Goal: Transaction & Acquisition: Book appointment/travel/reservation

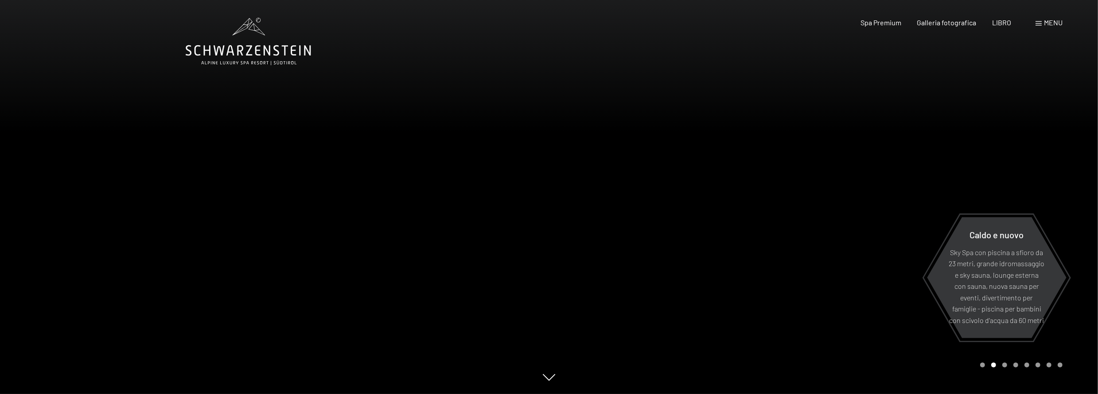
click at [1050, 24] on font "menu" at bounding box center [1053, 22] width 19 height 8
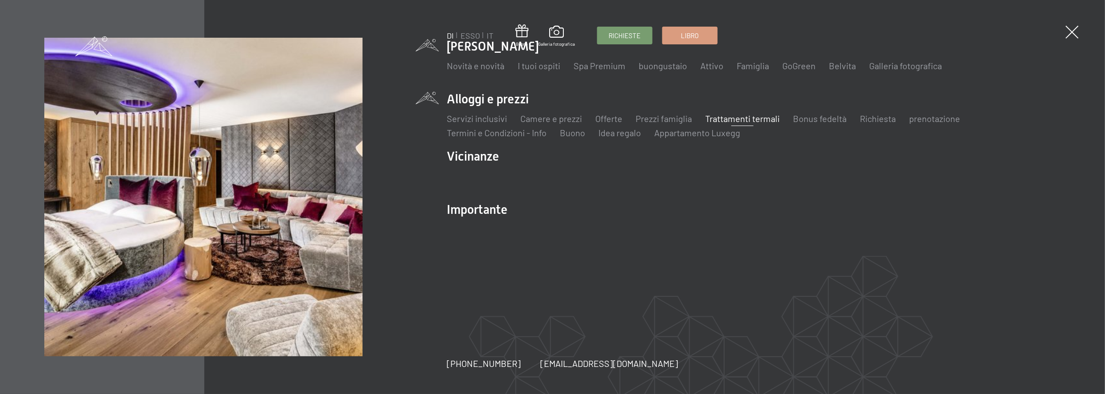
click at [730, 120] on font "Trattamenti termali" at bounding box center [742, 118] width 74 height 11
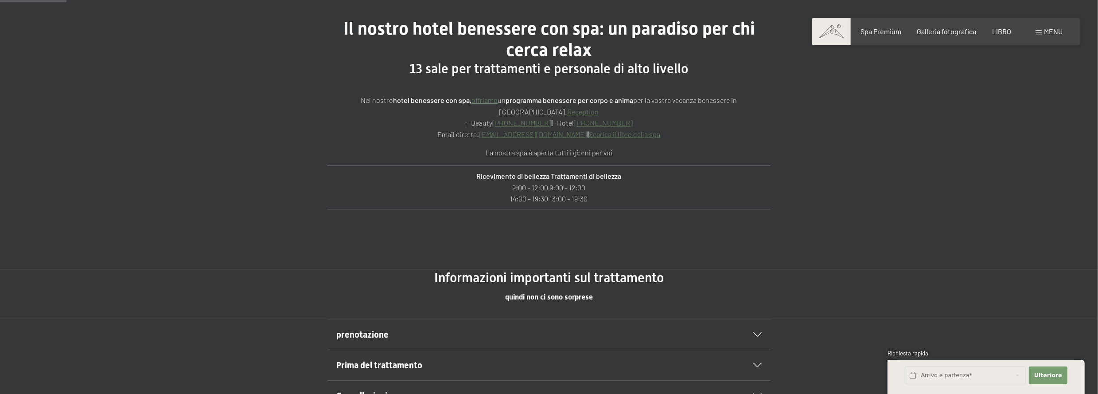
scroll to position [487, 0]
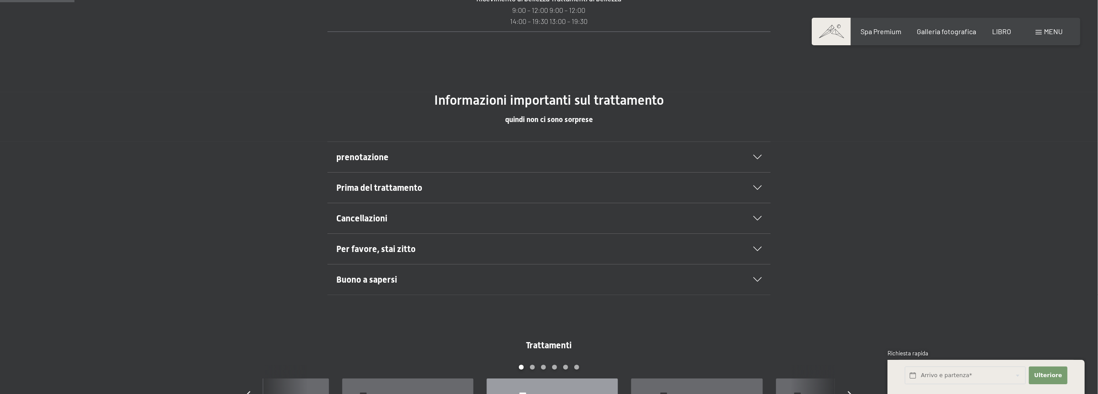
click at [760, 252] on div "Per favore, stai zitto" at bounding box center [548, 249] width 425 height 30
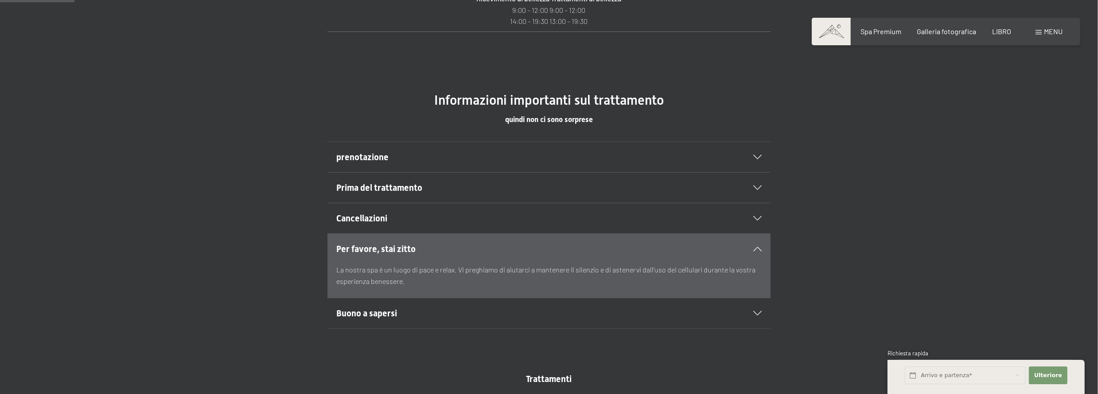
click at [785, 246] on div "Per favore, stai zitto La nostra spa è un luogo di pace e relax. Vi preghiamo d…" at bounding box center [549, 265] width 605 height 65
click at [168, 266] on div "Per favore, stai zitto La nostra spa è un luogo di pace e relax. Vi preghiamo d…" at bounding box center [549, 265] width 1098 height 65
click at [756, 153] on div "prenotazione" at bounding box center [548, 157] width 425 height 30
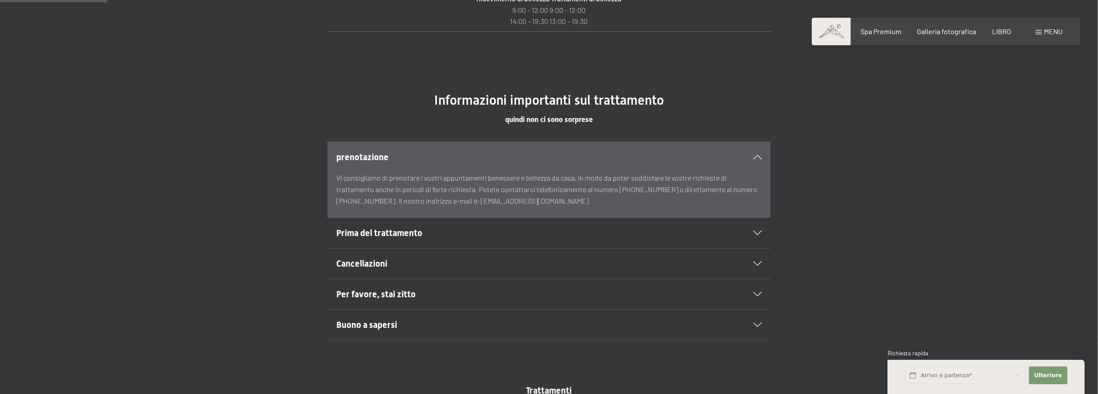
scroll to position [753, 0]
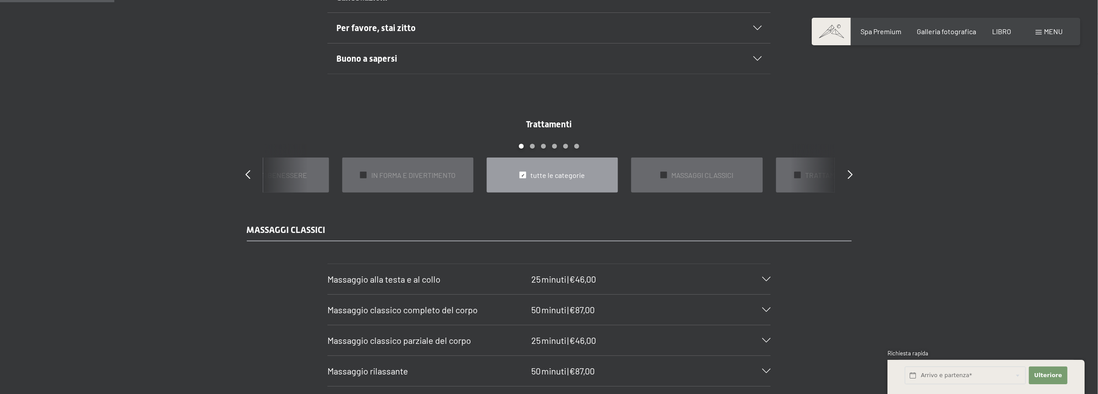
click at [542, 171] on font "tutte le categorie" at bounding box center [558, 175] width 55 height 8
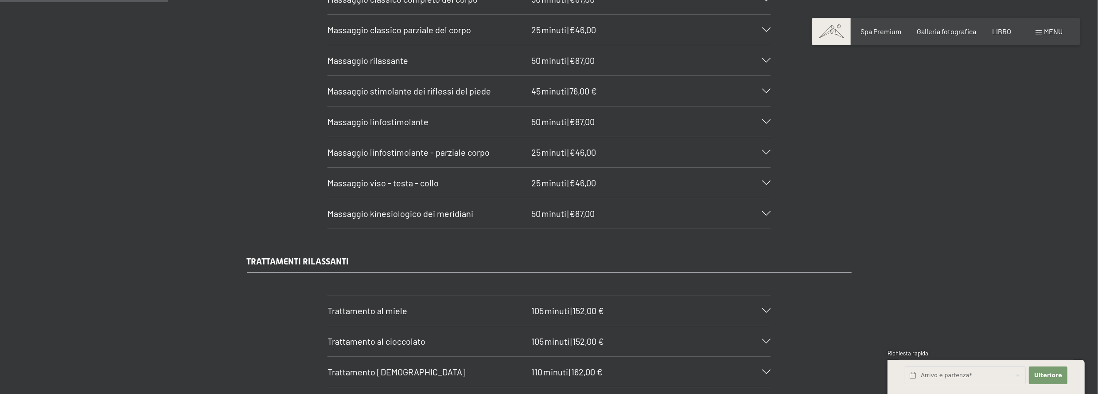
scroll to position [1108, 0]
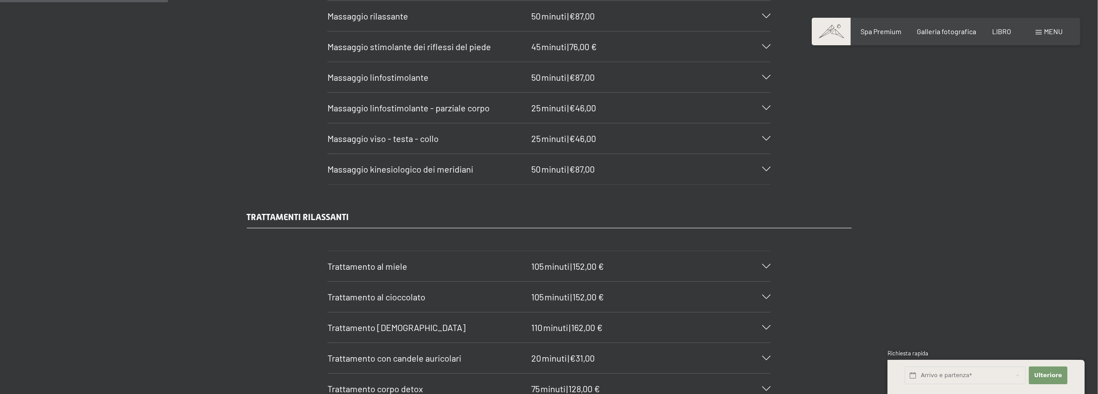
click at [765, 264] on icon at bounding box center [766, 266] width 8 height 4
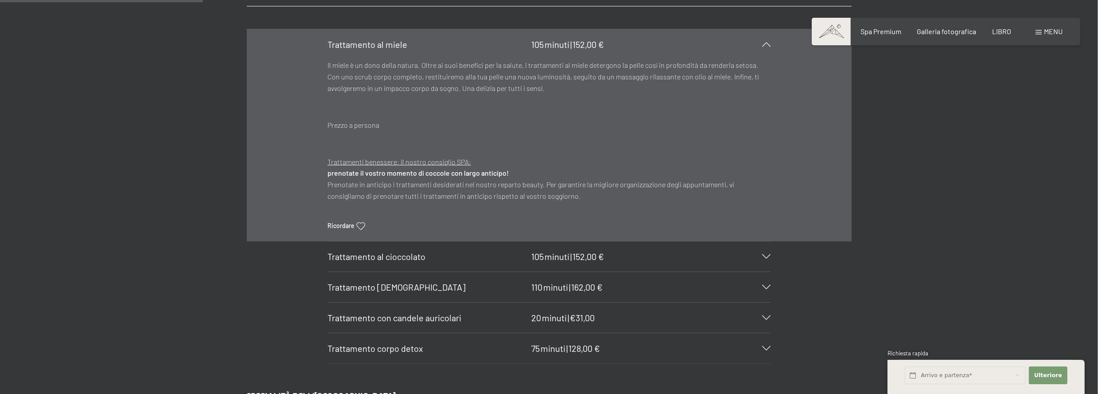
scroll to position [1374, 0]
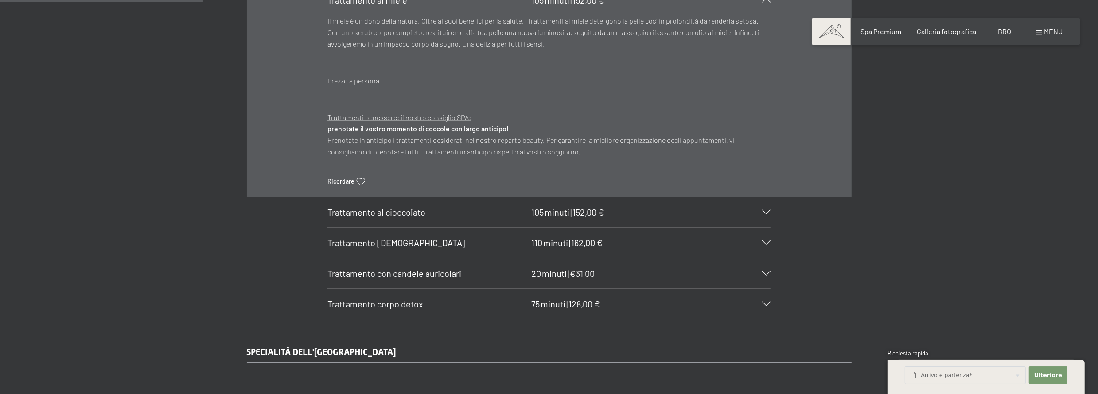
click at [768, 240] on icon at bounding box center [766, 242] width 8 height 4
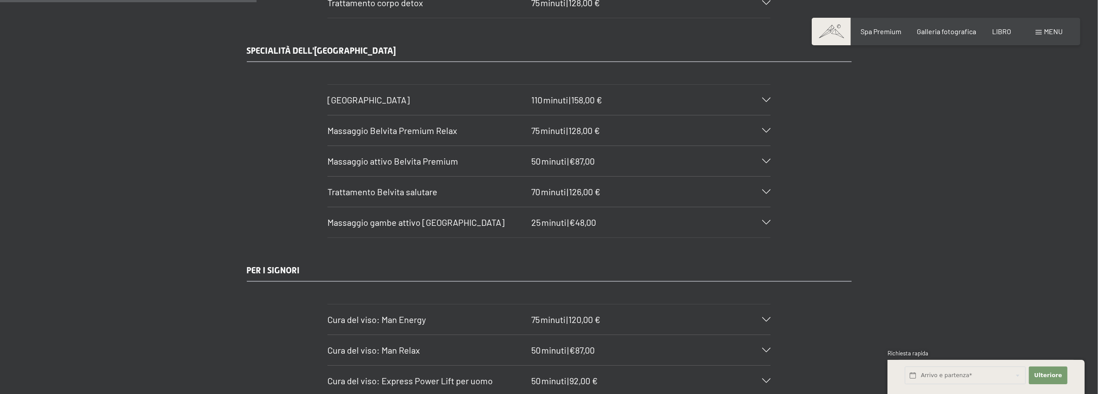
scroll to position [1728, 0]
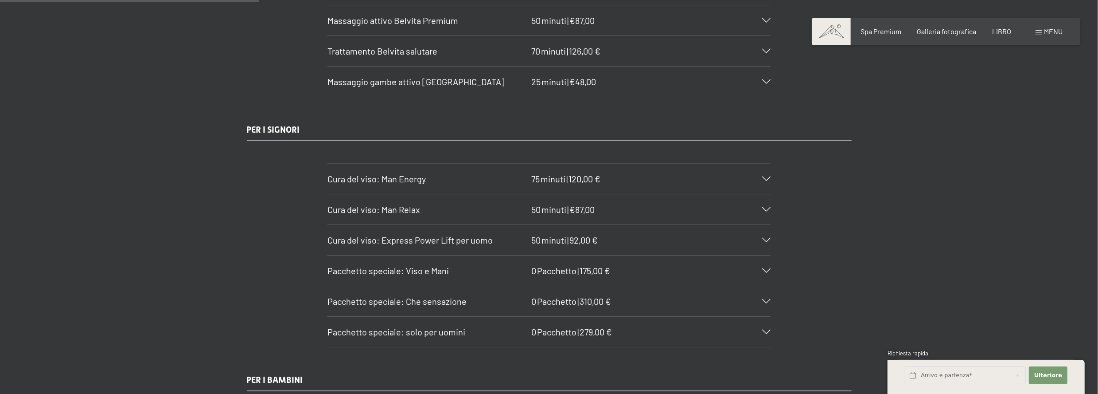
click at [764, 268] on icon at bounding box center [766, 270] width 8 height 4
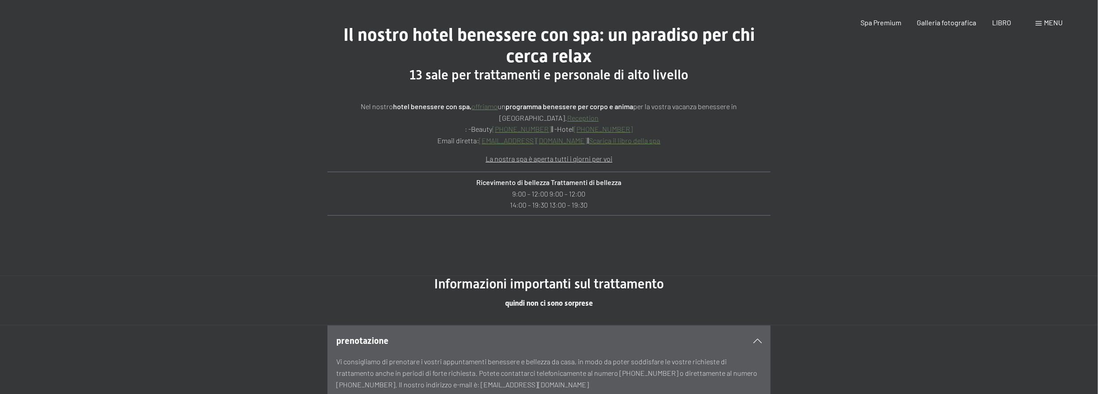
scroll to position [0, 0]
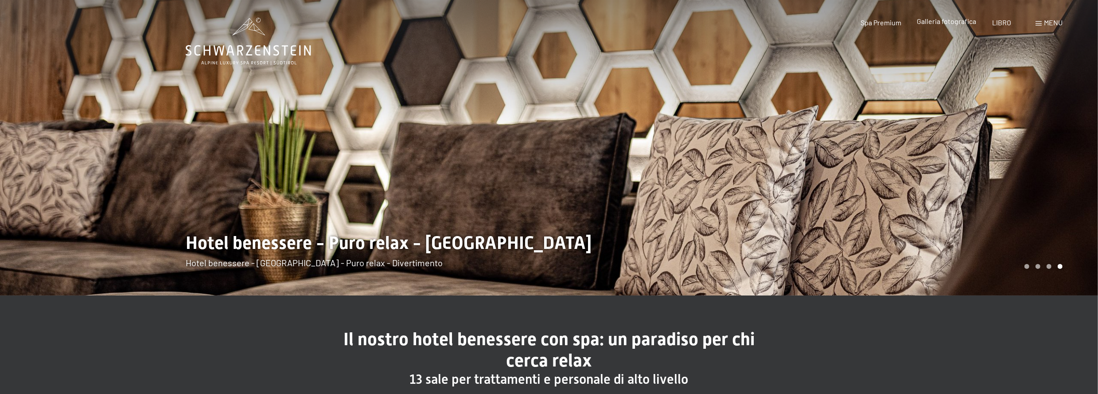
click at [952, 21] on font "Galleria fotografica" at bounding box center [946, 21] width 59 height 8
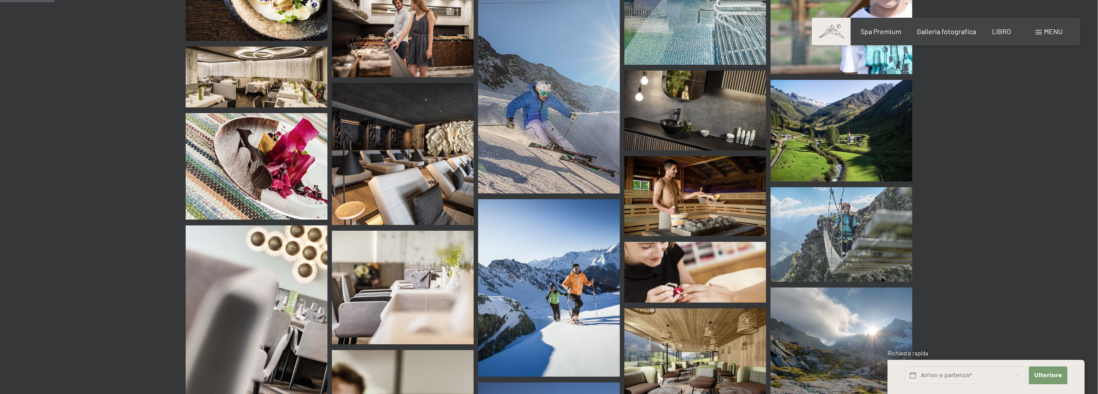
scroll to position [576, 0]
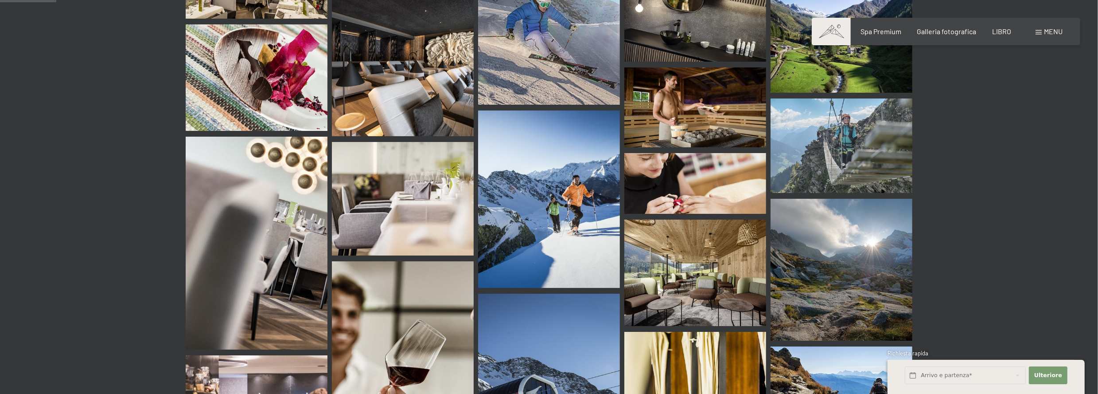
click at [705, 277] on img at bounding box center [695, 272] width 142 height 106
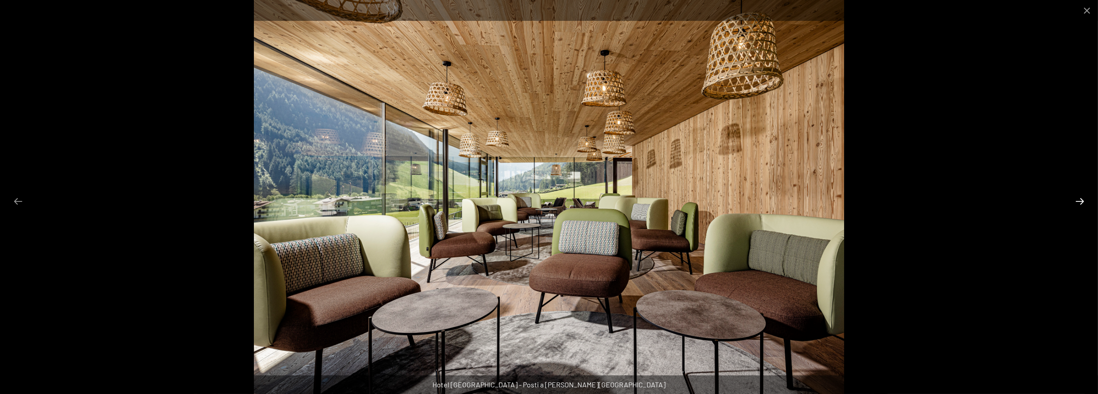
drag, startPoint x: 1081, startPoint y: 202, endPoint x: 1081, endPoint y: 197, distance: 4.9
click at [1081, 197] on button "Diapositiva successiva" at bounding box center [1080, 200] width 19 height 17
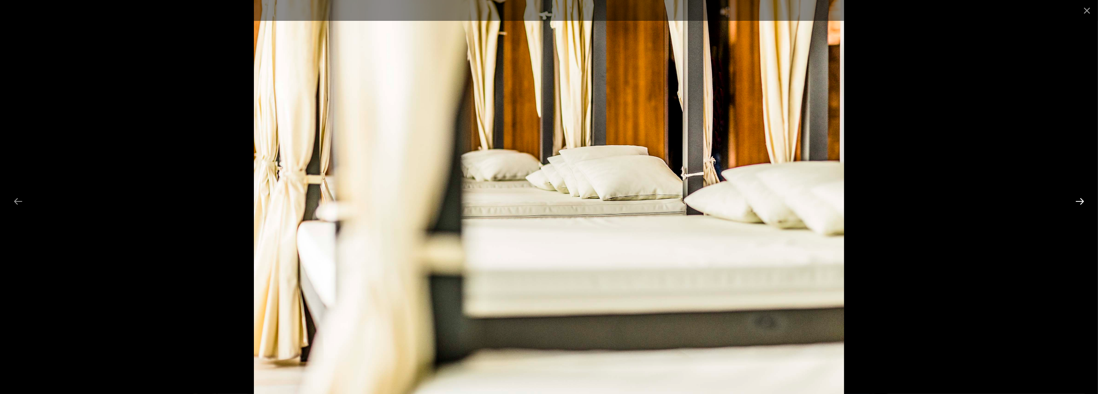
click at [1079, 196] on button "Diapositiva successiva" at bounding box center [1080, 200] width 19 height 17
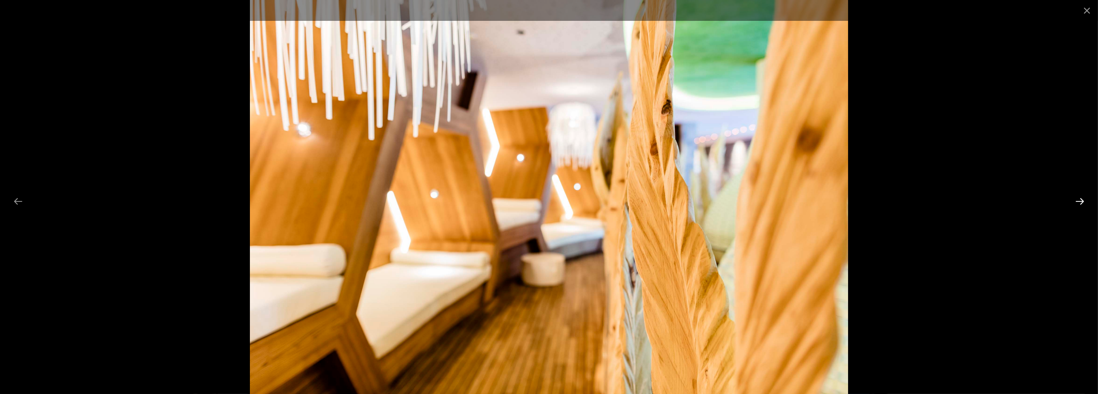
click at [1079, 196] on button "Diapositiva successiva" at bounding box center [1080, 200] width 19 height 17
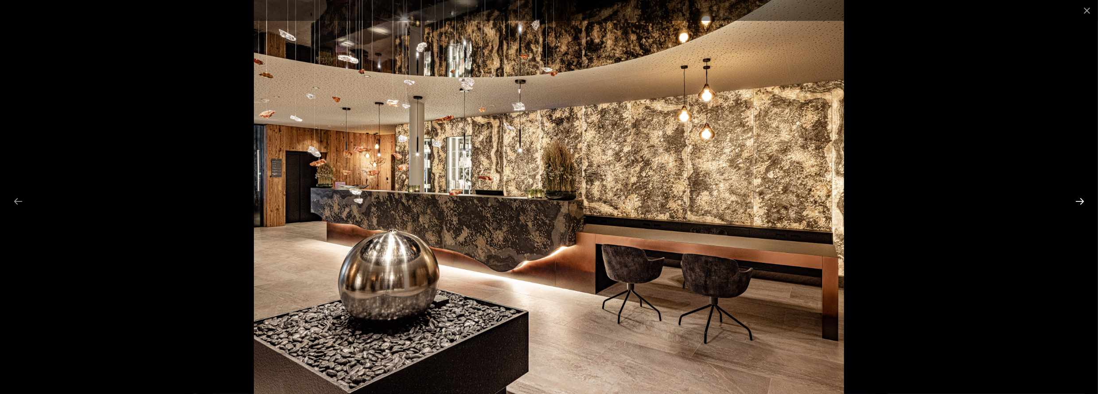
click at [1076, 195] on button "Diapositiva successiva" at bounding box center [1080, 200] width 19 height 17
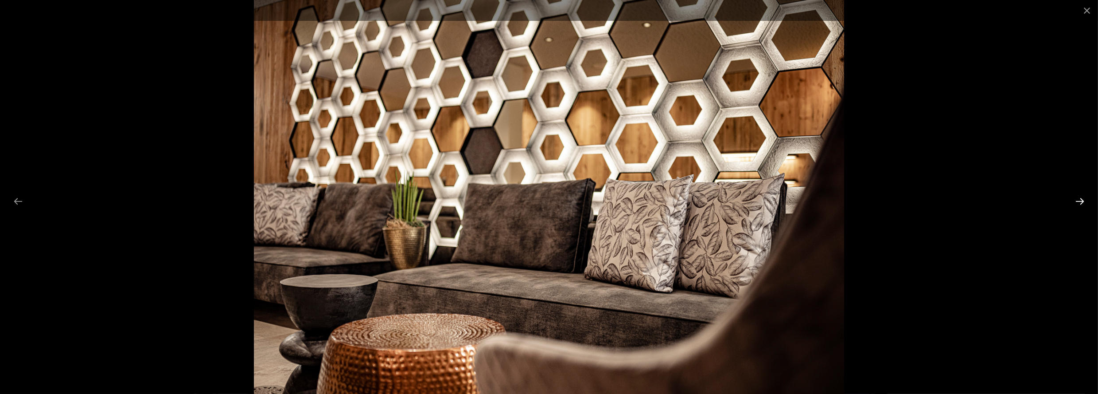
click at [1076, 194] on button "Diapositiva successiva" at bounding box center [1080, 200] width 19 height 17
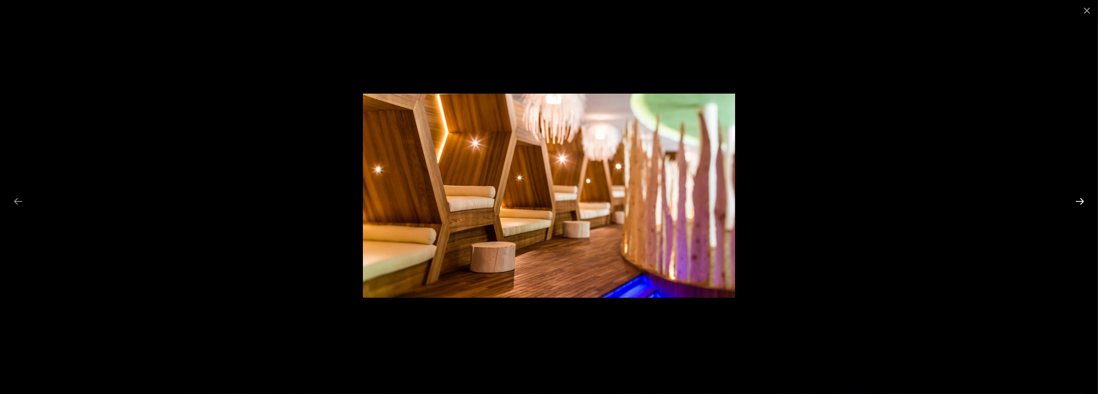
click at [1076, 194] on button "Diapositiva successiva" at bounding box center [1080, 200] width 19 height 17
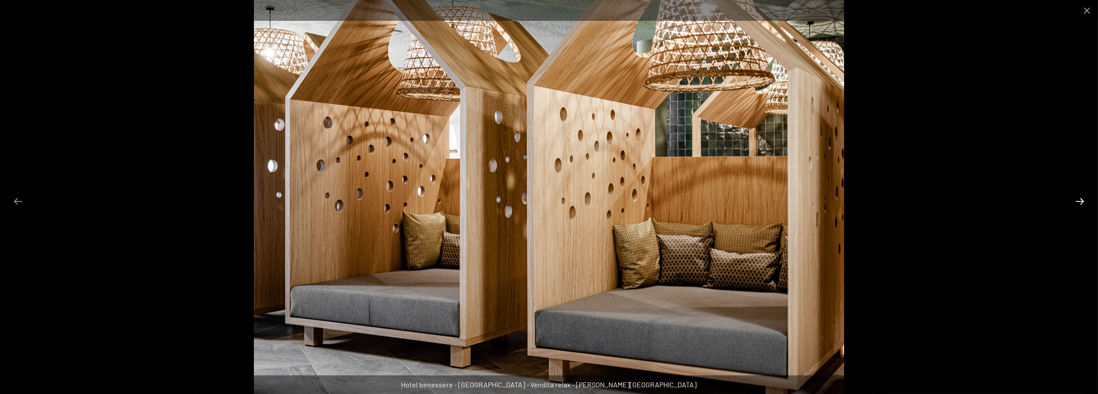
click at [1076, 194] on button "Diapositiva successiva" at bounding box center [1080, 200] width 19 height 17
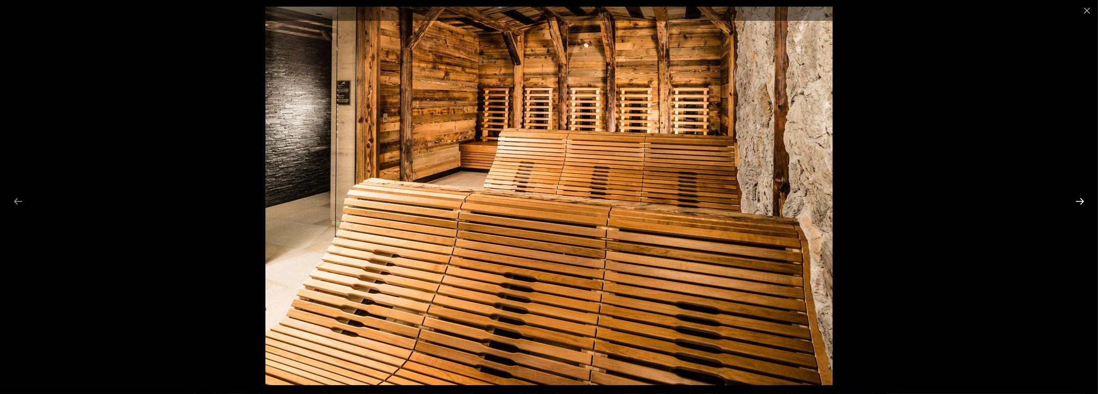
click at [1076, 194] on button "Diapositiva successiva" at bounding box center [1080, 200] width 19 height 17
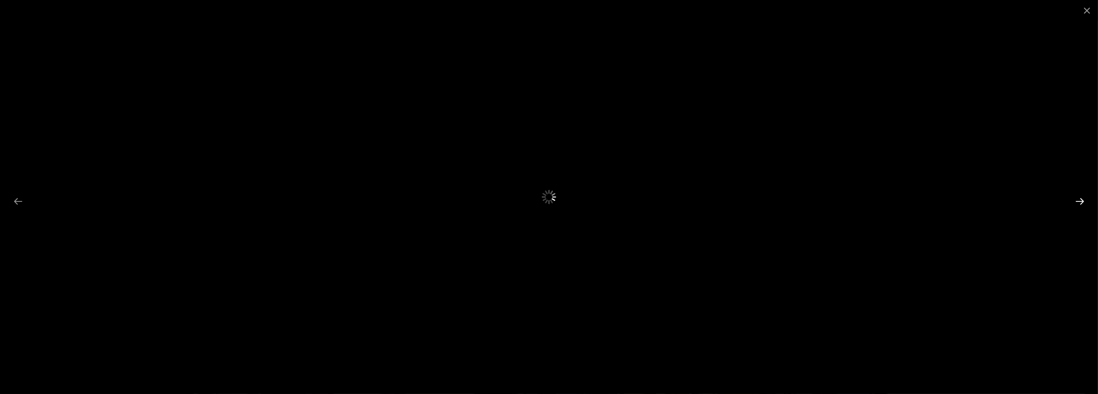
click at [1081, 199] on button "Diapositiva successiva" at bounding box center [1080, 200] width 19 height 17
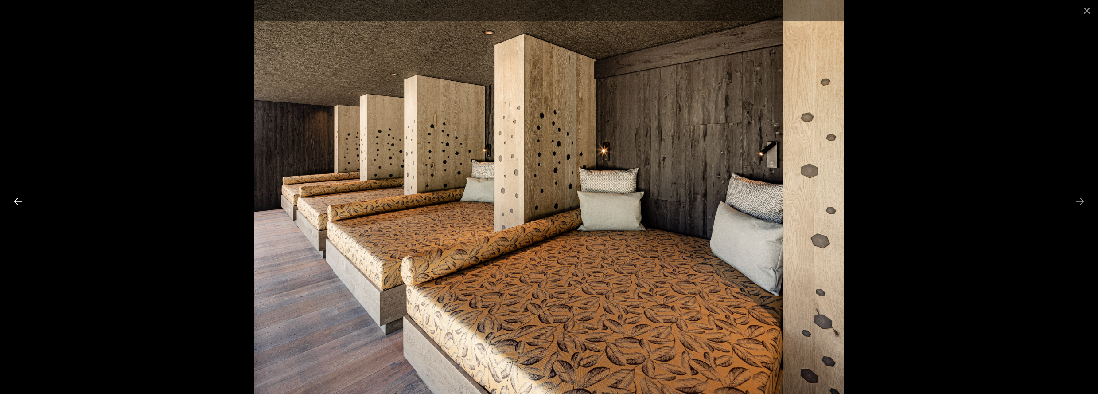
click at [19, 199] on button "Diapositiva precedente" at bounding box center [18, 200] width 19 height 17
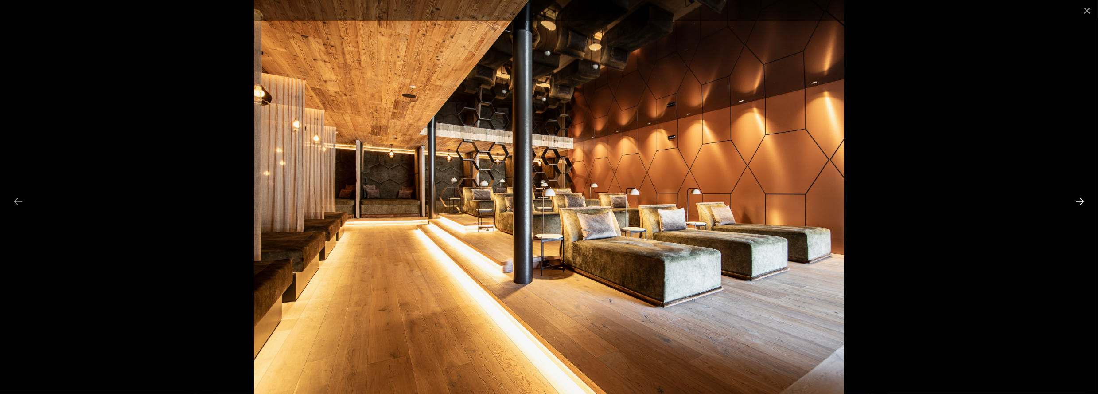
click at [1076, 199] on button "Diapositiva successiva" at bounding box center [1080, 200] width 19 height 17
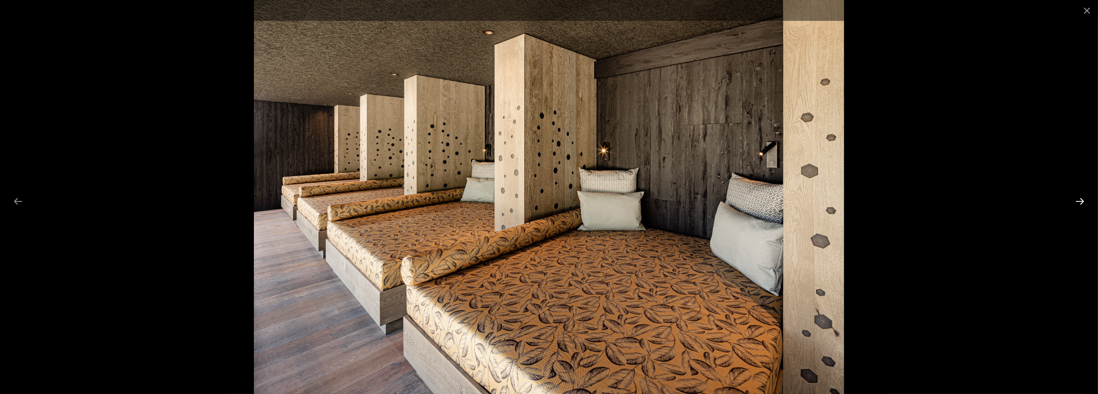
click at [1076, 198] on button "Diapositiva successiva" at bounding box center [1080, 200] width 19 height 17
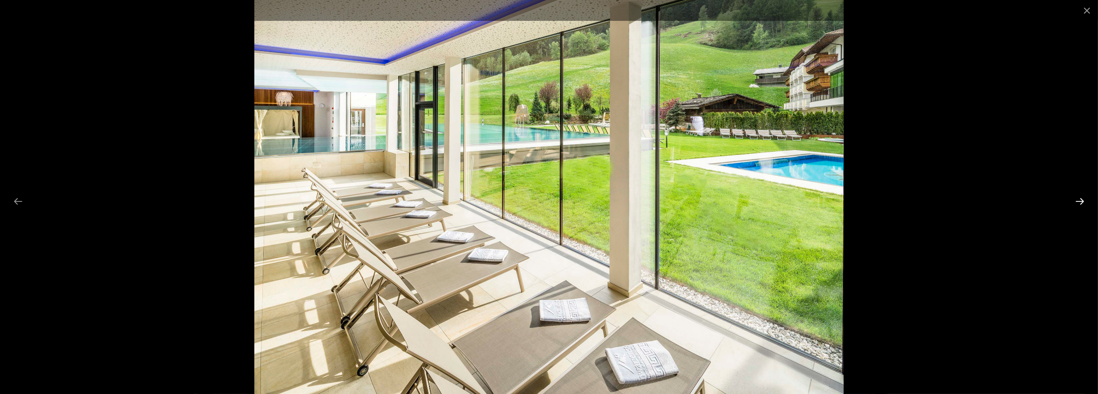
click at [1074, 197] on button "Diapositiva successiva" at bounding box center [1080, 200] width 19 height 17
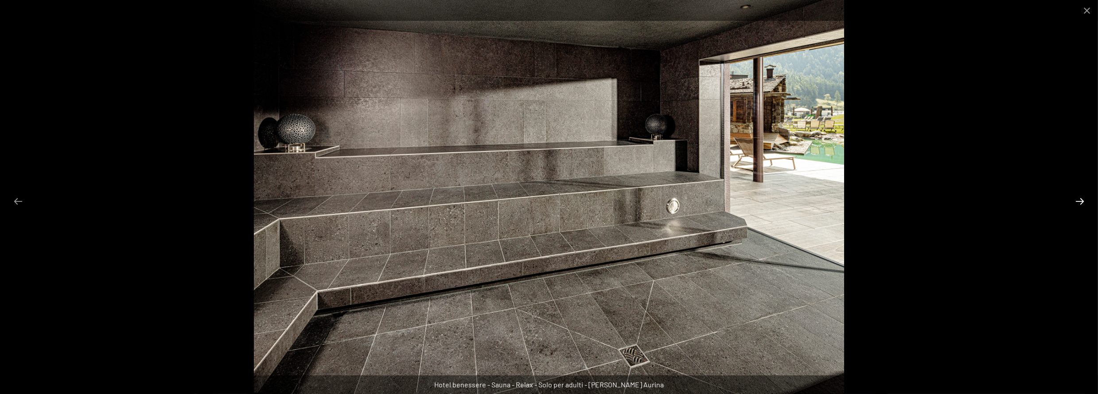
click at [1074, 197] on button "Diapositiva successiva" at bounding box center [1080, 200] width 19 height 17
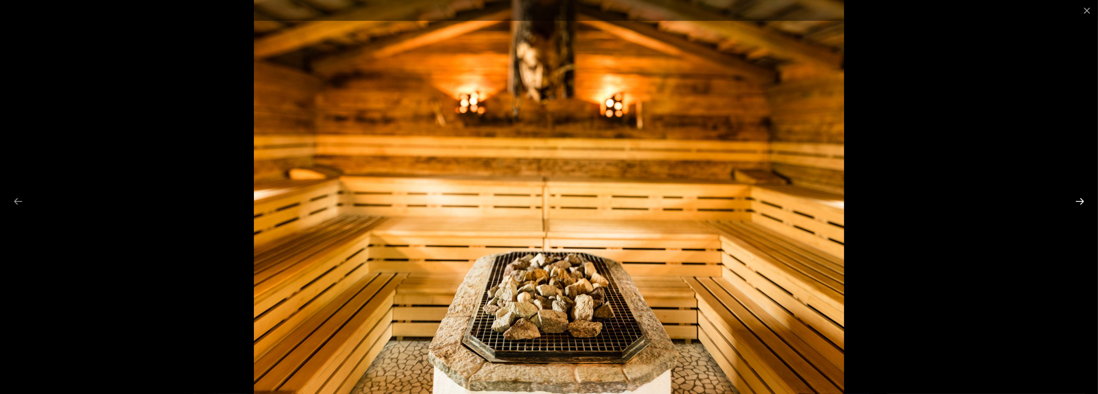
click at [1074, 197] on button "Diapositiva successiva" at bounding box center [1080, 200] width 19 height 17
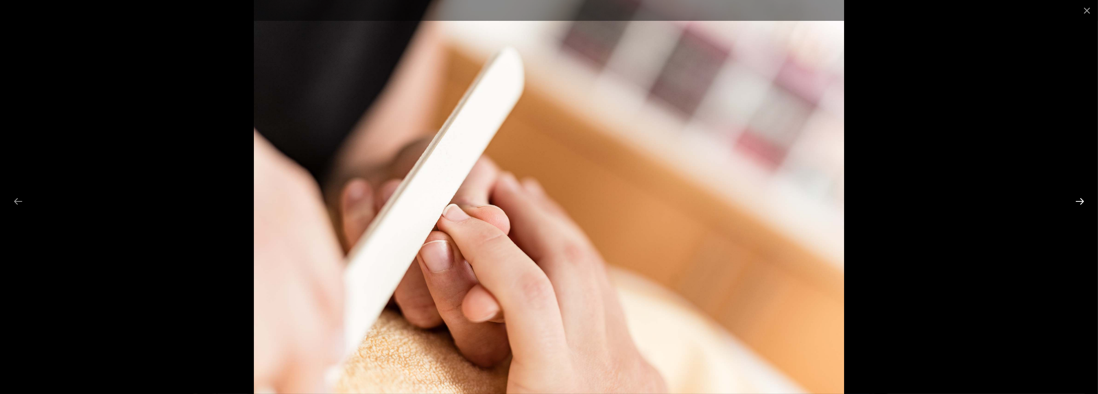
click at [1074, 197] on button "Diapositiva successiva" at bounding box center [1080, 200] width 19 height 17
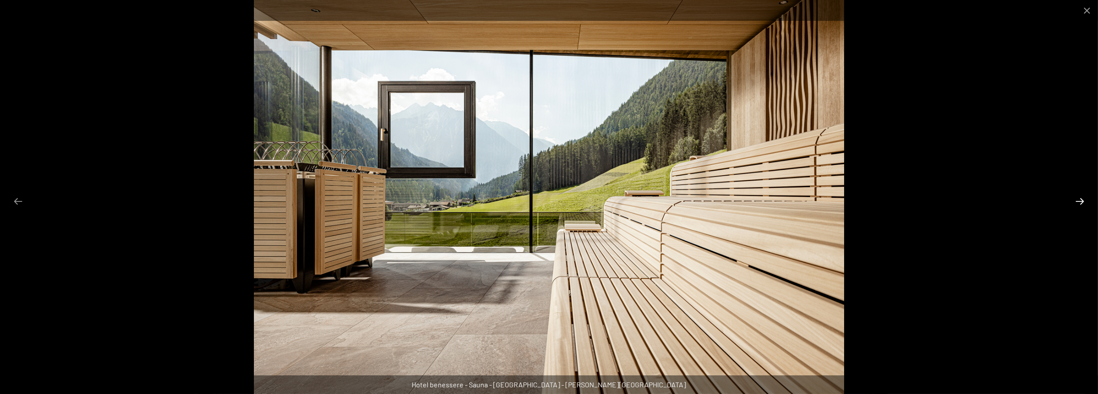
click at [1073, 197] on button "Diapositiva successiva" at bounding box center [1080, 200] width 19 height 17
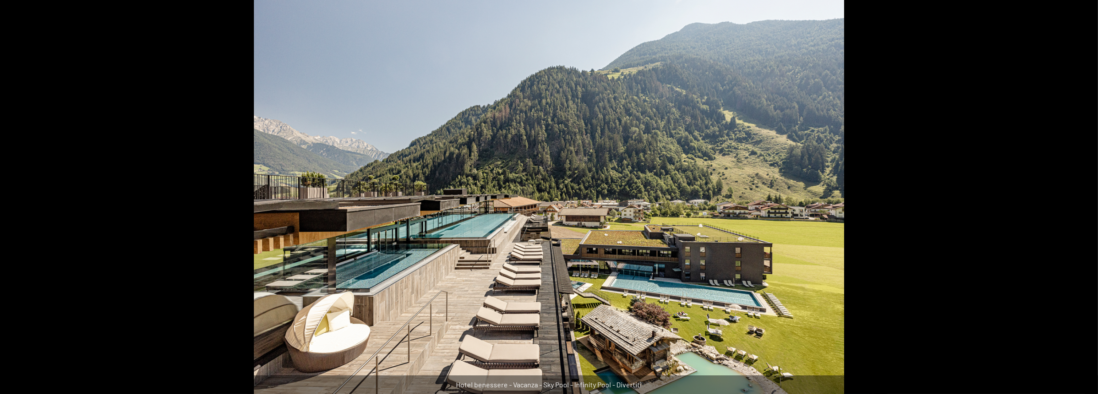
click at [1073, 197] on div at bounding box center [549, 197] width 1098 height 394
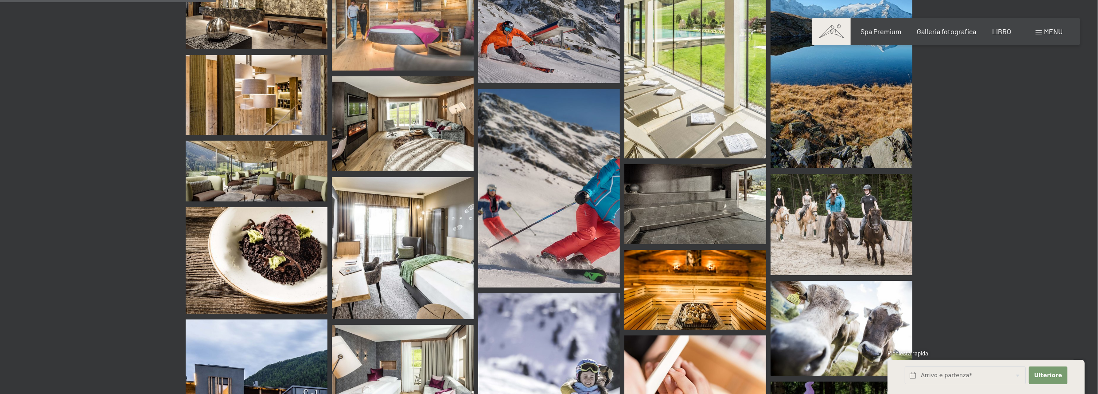
scroll to position [2216, 0]
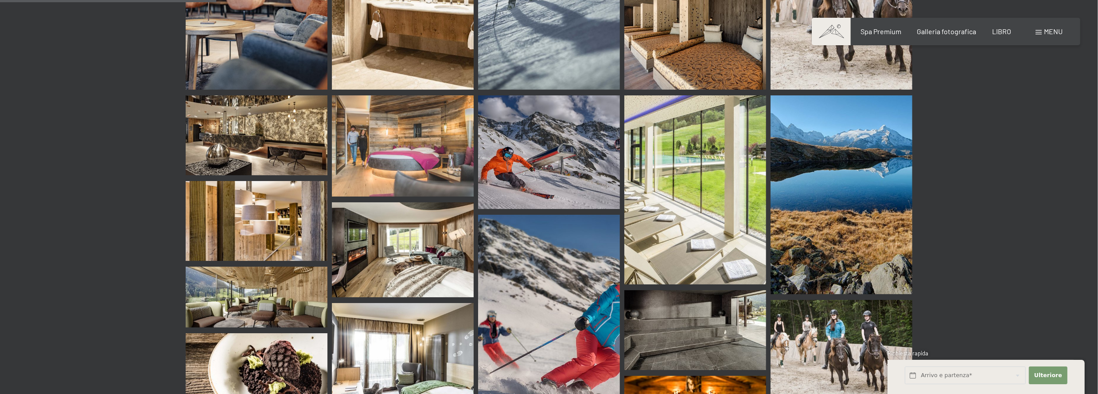
click at [408, 121] on img at bounding box center [403, 145] width 142 height 101
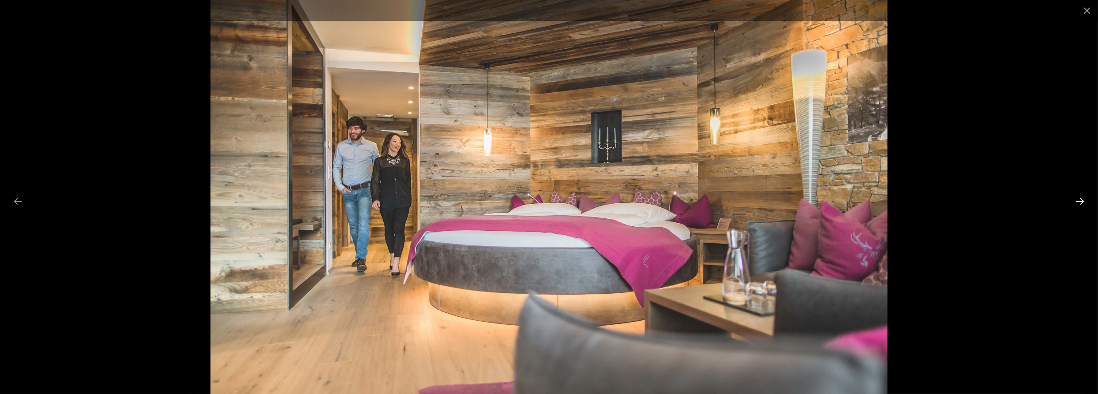
click at [1081, 196] on button "Next slide" at bounding box center [1080, 200] width 19 height 17
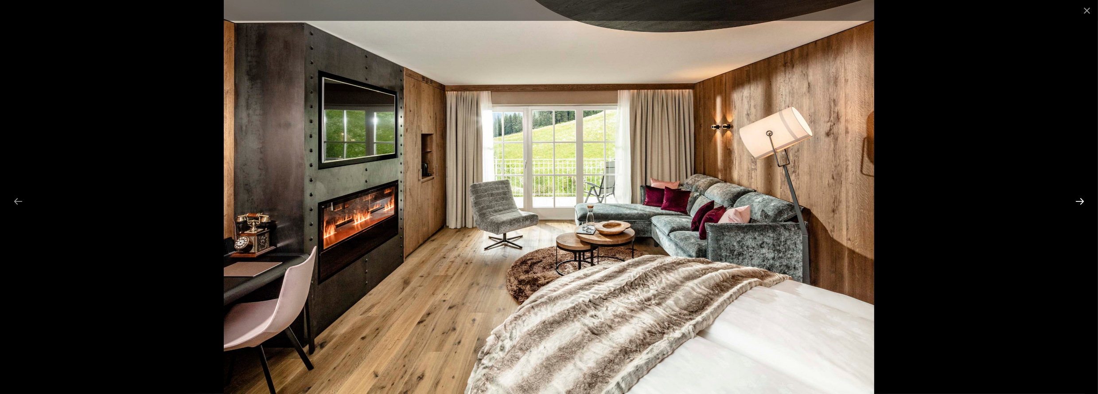
click at [1080, 197] on button "Next slide" at bounding box center [1080, 200] width 19 height 17
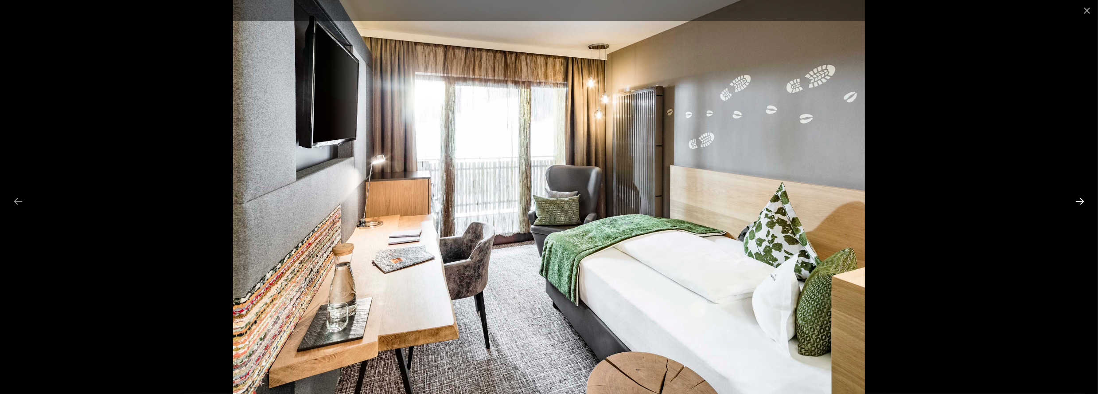
click at [1080, 197] on button "Next slide" at bounding box center [1080, 200] width 19 height 17
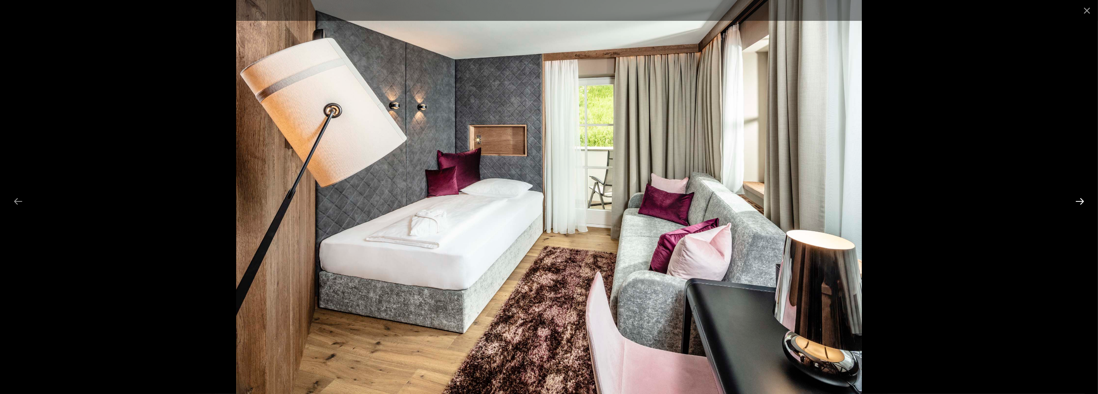
click at [1080, 197] on button "Next slide" at bounding box center [1080, 200] width 19 height 17
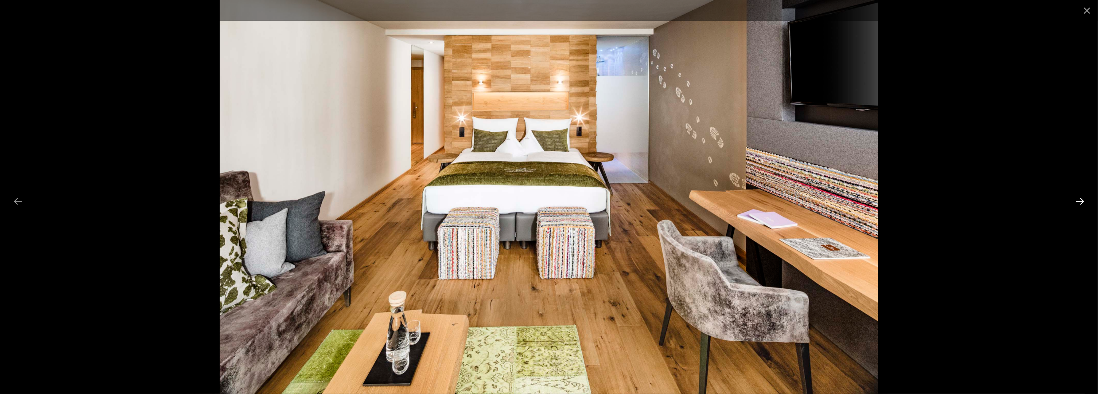
click at [1080, 197] on button "Next slide" at bounding box center [1080, 200] width 19 height 17
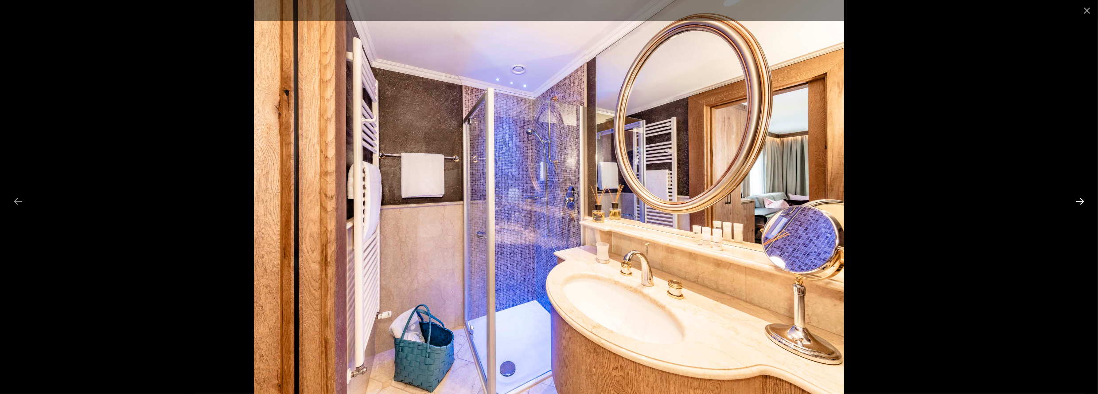
click at [1080, 197] on button "Next slide" at bounding box center [1080, 200] width 19 height 17
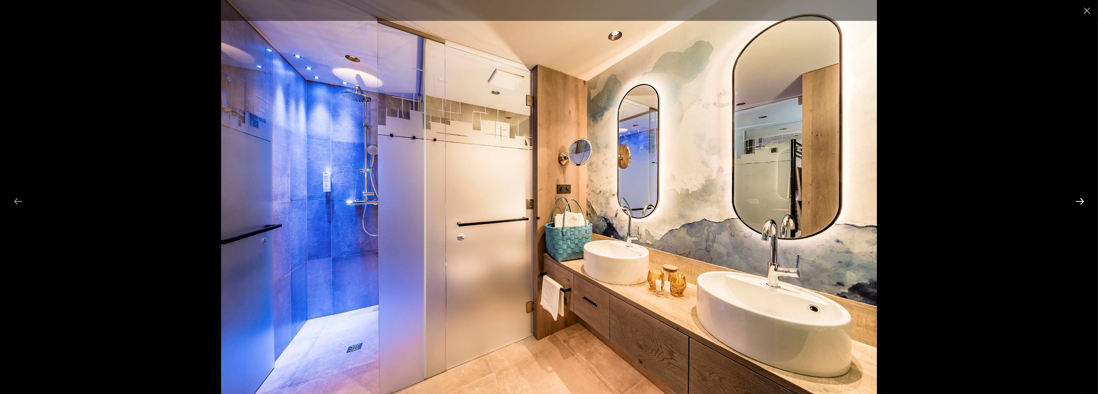
click at [1080, 197] on button "Next slide" at bounding box center [1080, 200] width 19 height 17
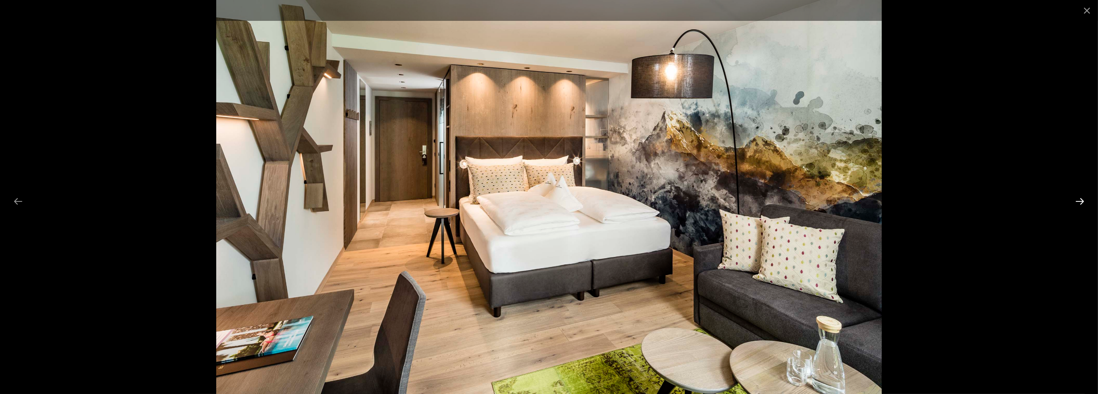
click at [1080, 197] on button "Next slide" at bounding box center [1080, 200] width 19 height 17
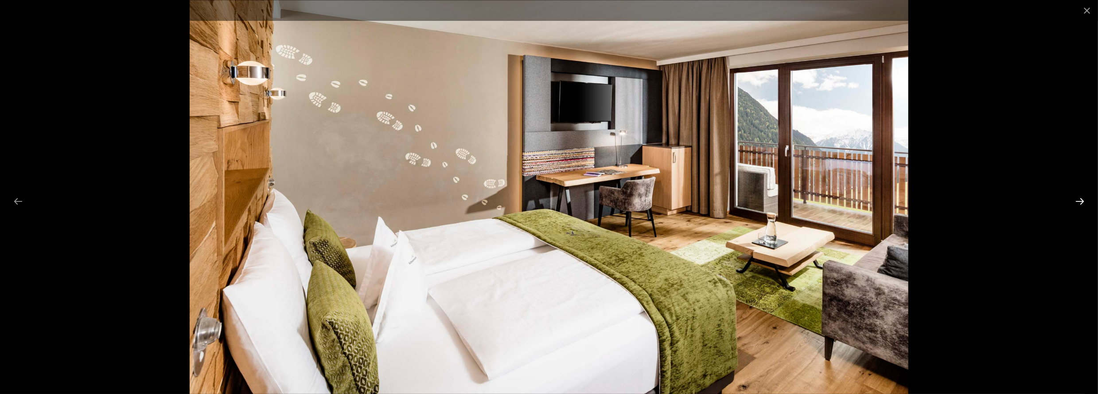
click at [1080, 197] on button "Next slide" at bounding box center [1080, 200] width 19 height 17
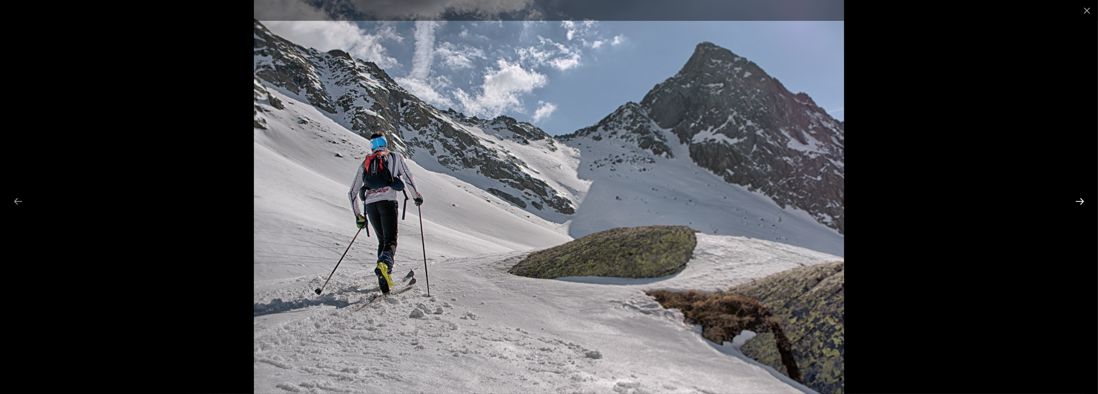
click at [1080, 197] on button "Next slide" at bounding box center [1080, 200] width 19 height 17
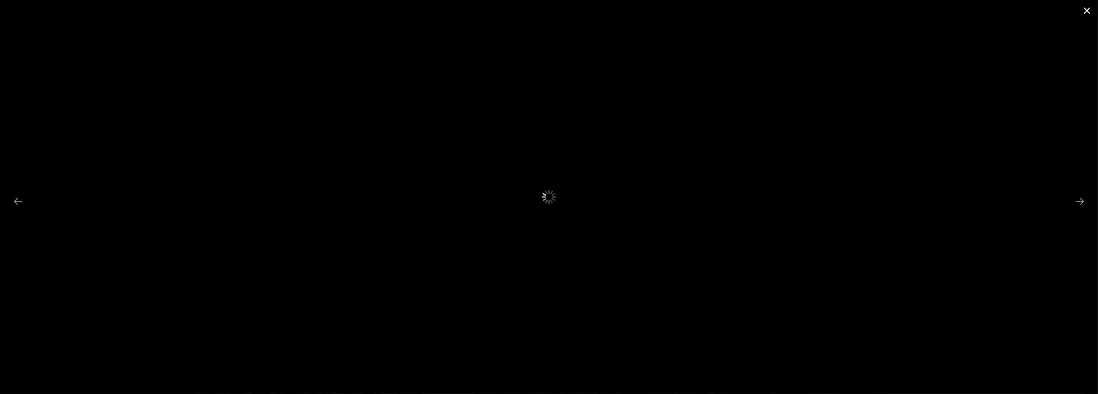
click at [1085, 12] on button "Close gallery" at bounding box center [1087, 10] width 22 height 21
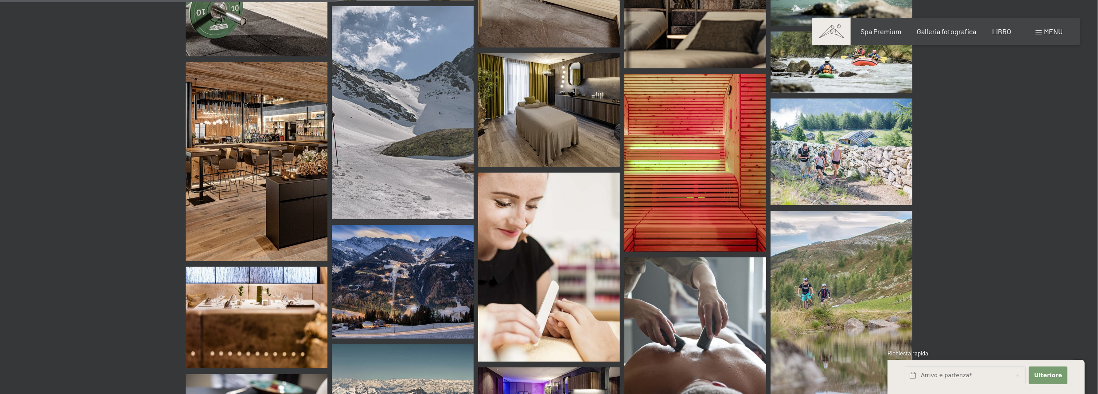
scroll to position [3457, 0]
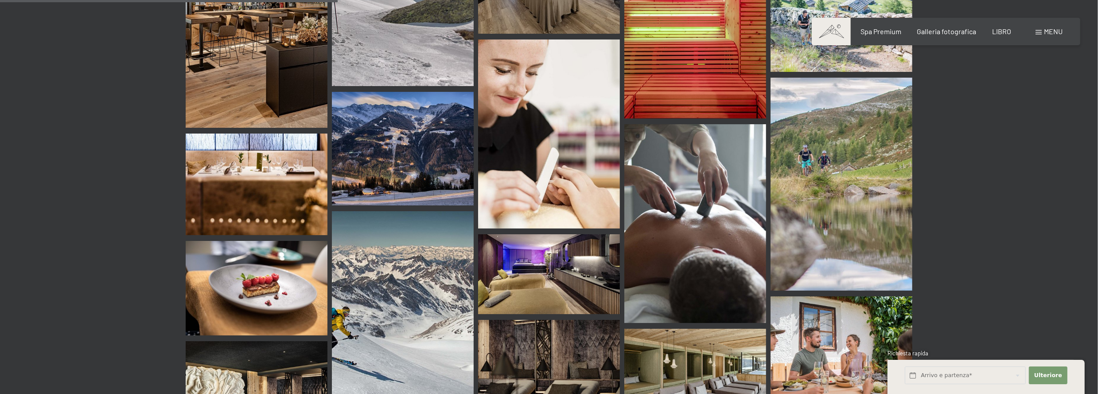
click at [382, 167] on img at bounding box center [403, 148] width 142 height 113
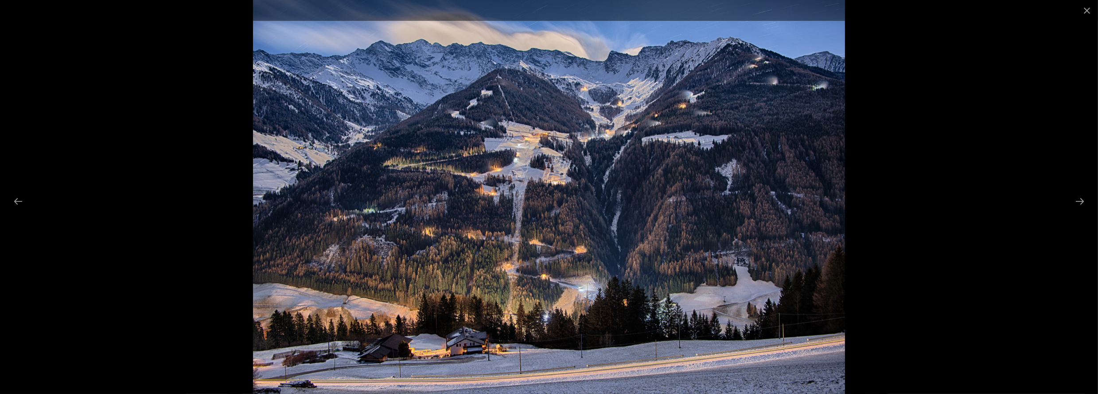
scroll to position [3678, 0]
click at [1087, 9] on button "Close gallery" at bounding box center [1087, 10] width 22 height 21
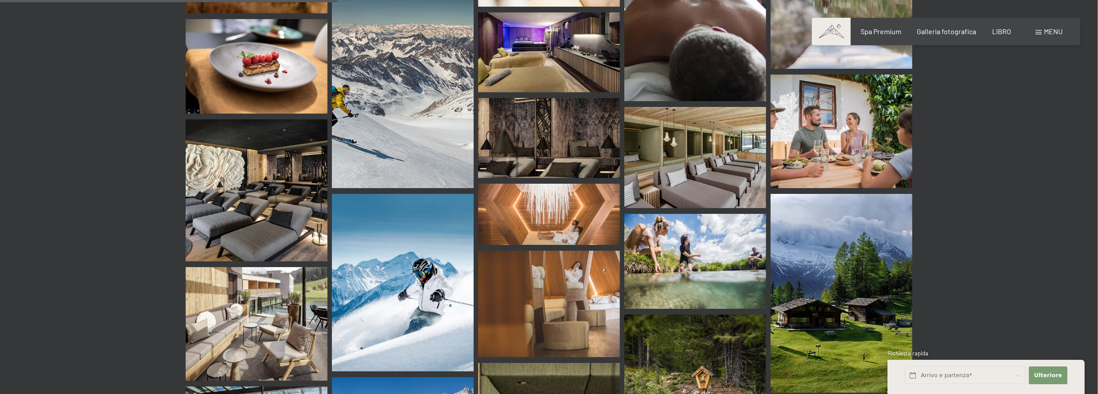
scroll to position [3457, 0]
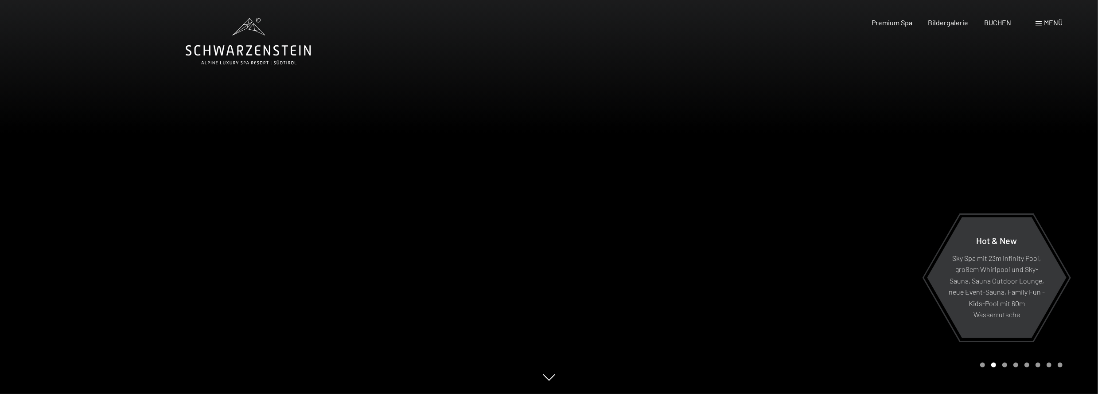
click at [834, 239] on div at bounding box center [823, 197] width 549 height 394
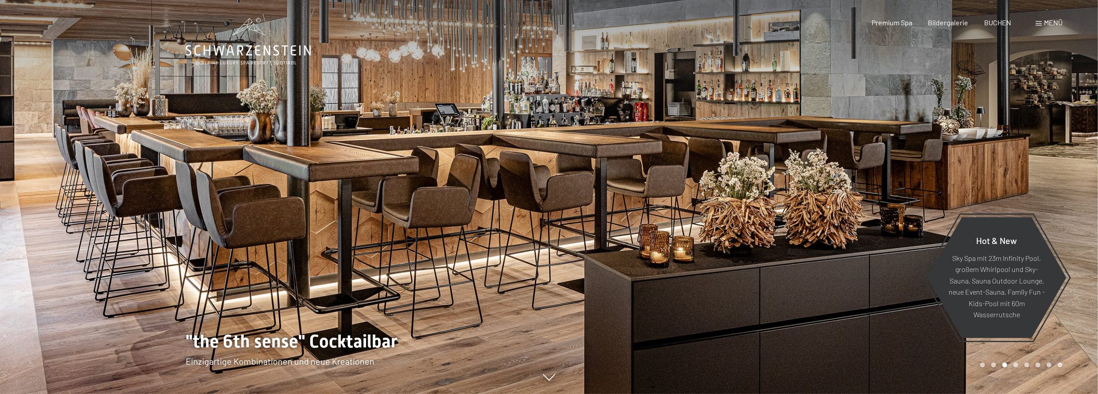
click at [905, 224] on div at bounding box center [823, 197] width 549 height 394
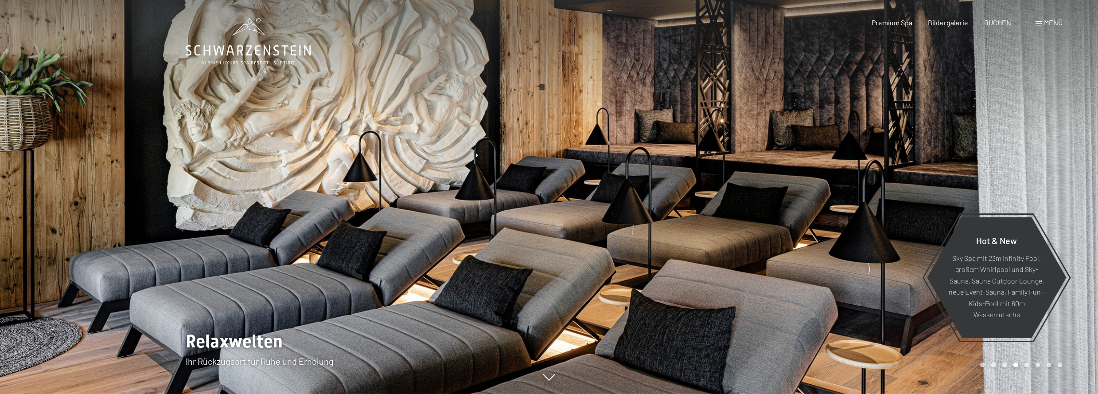
click at [905, 224] on div at bounding box center [823, 197] width 549 height 394
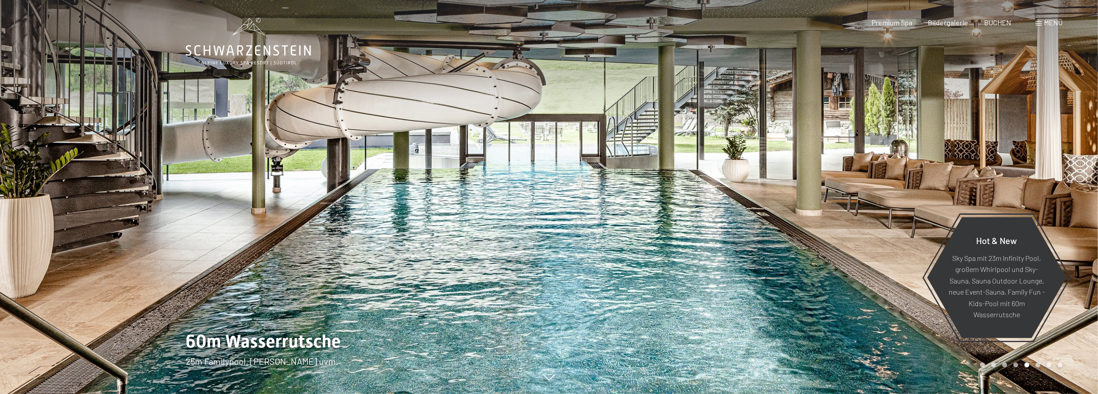
click at [905, 224] on div at bounding box center [823, 197] width 549 height 394
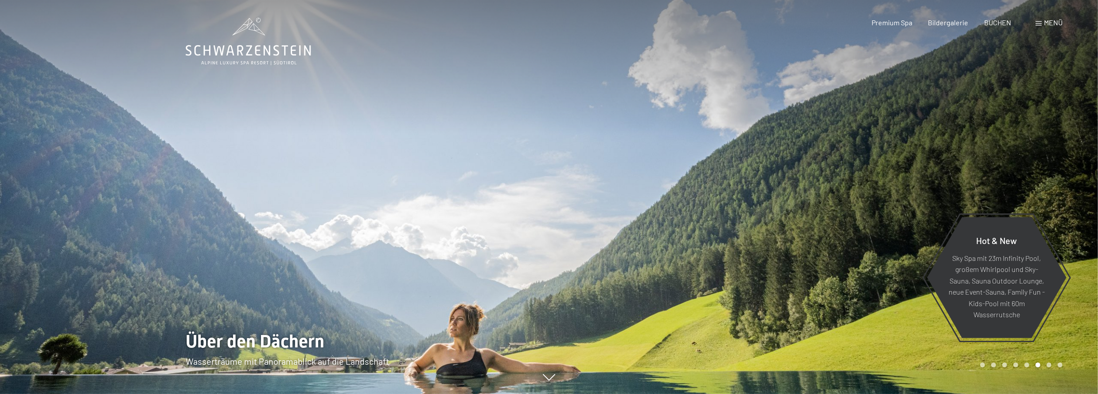
click at [905, 224] on div at bounding box center [823, 197] width 549 height 394
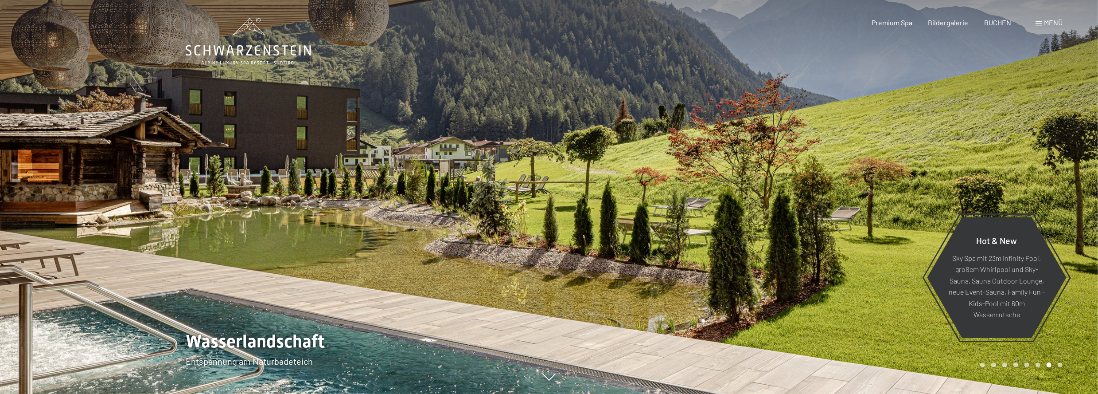
click at [901, 226] on div at bounding box center [823, 197] width 549 height 394
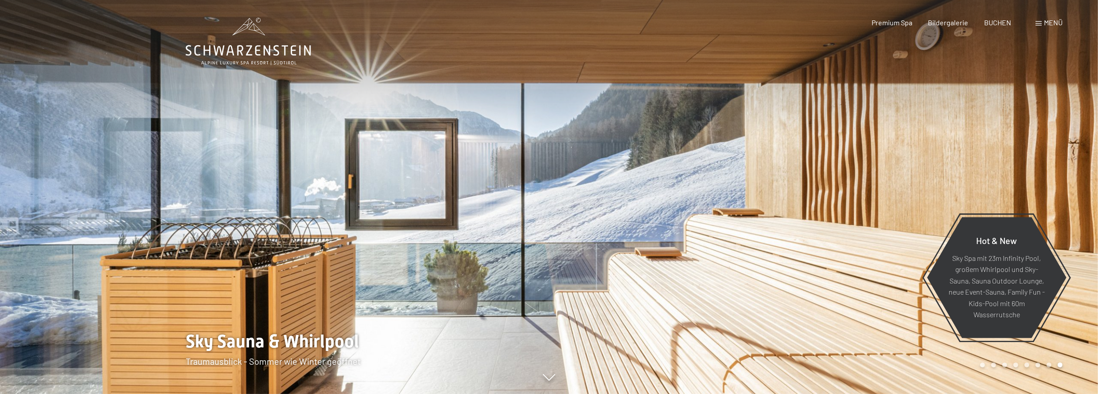
click at [901, 228] on div at bounding box center [823, 197] width 549 height 394
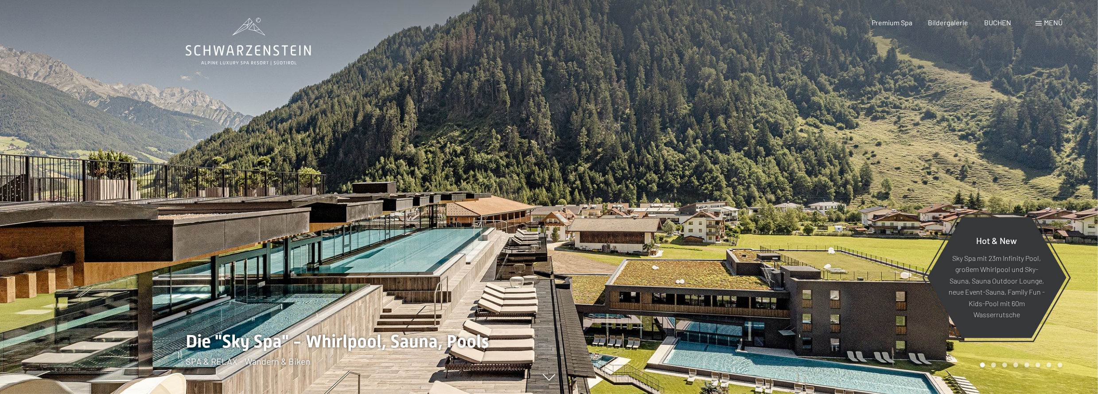
click at [901, 228] on div at bounding box center [823, 197] width 549 height 394
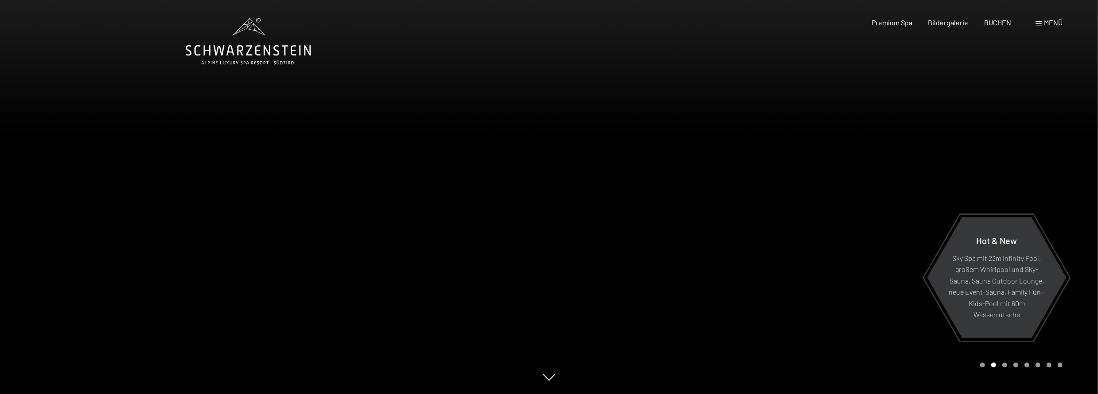
click at [1049, 19] on span "Menü" at bounding box center [1053, 22] width 19 height 8
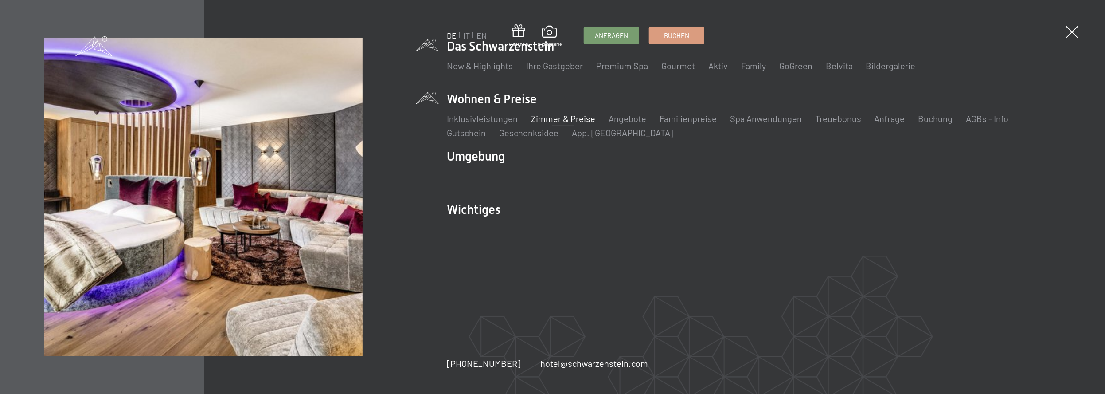
click at [569, 115] on link "Zimmer & Preise" at bounding box center [563, 118] width 64 height 11
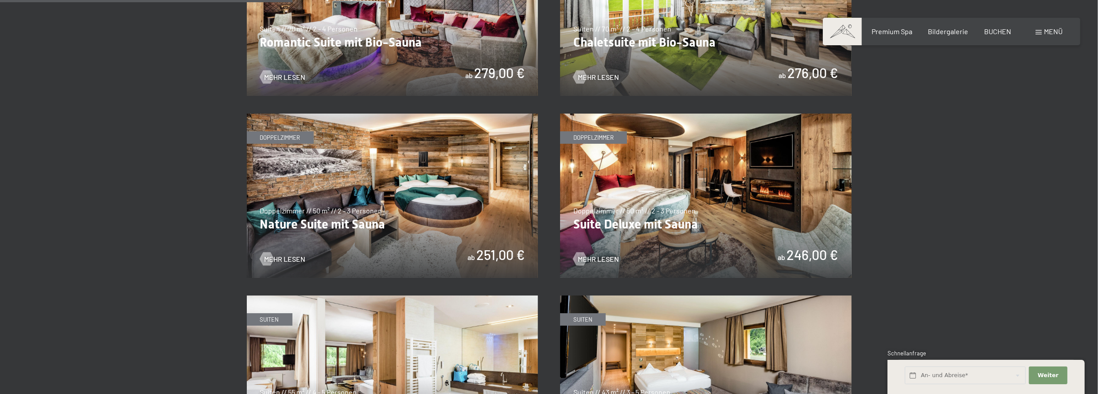
scroll to position [886, 0]
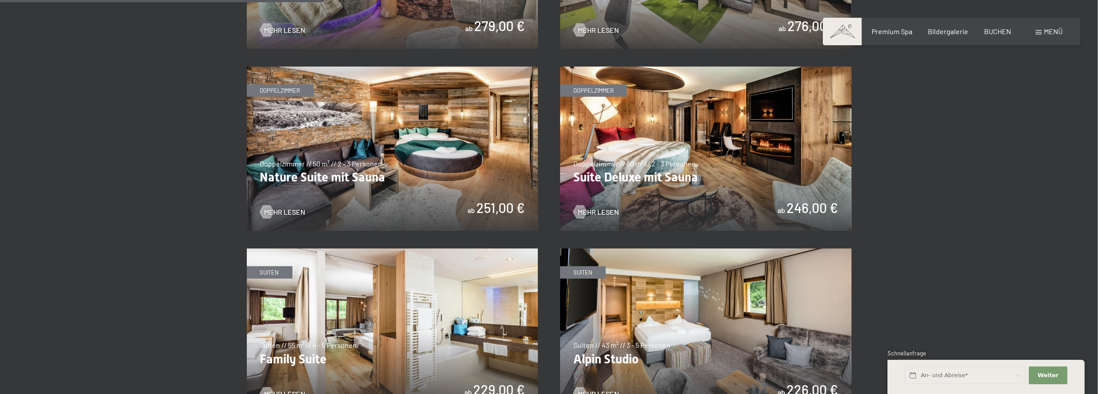
click at [733, 143] on img at bounding box center [706, 148] width 292 height 164
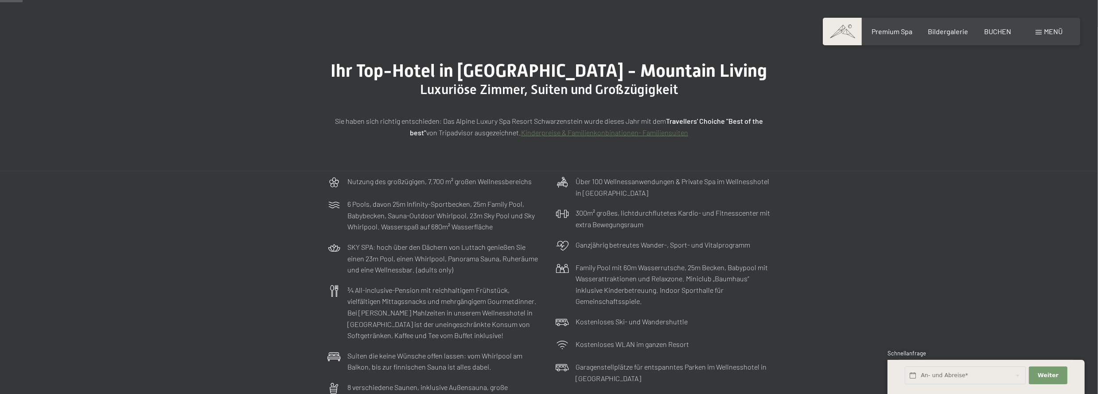
scroll to position [0, 0]
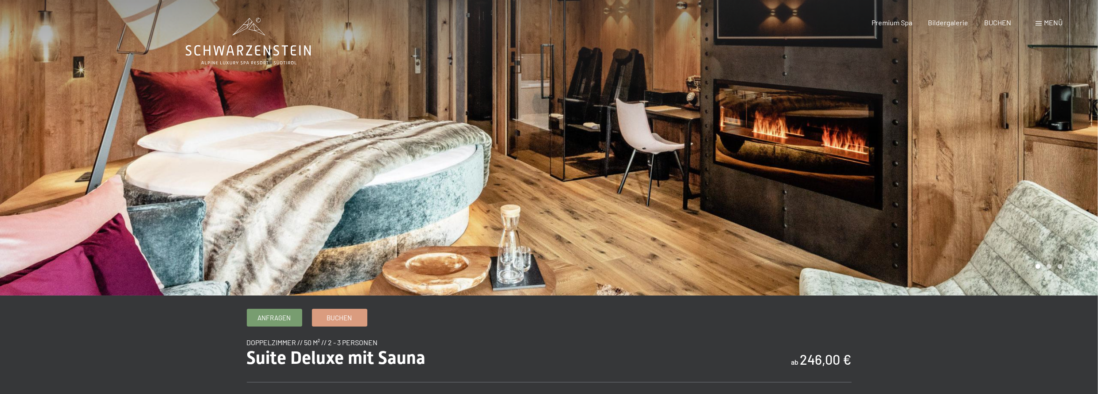
click at [924, 152] on div at bounding box center [823, 147] width 549 height 295
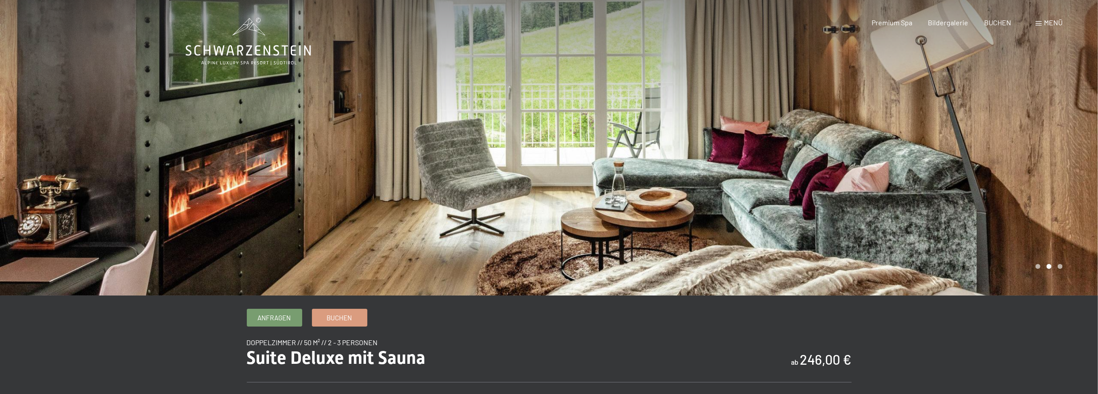
click at [924, 152] on div at bounding box center [823, 147] width 549 height 295
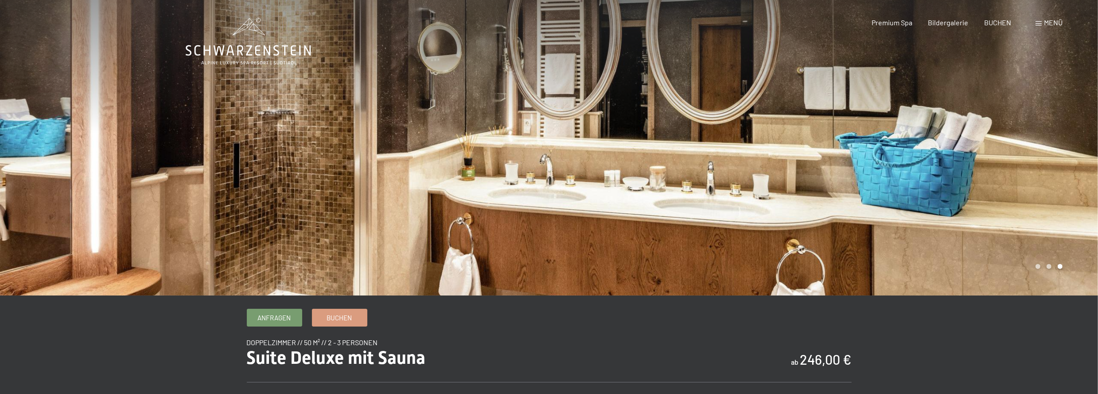
click at [923, 152] on div at bounding box center [823, 147] width 549 height 295
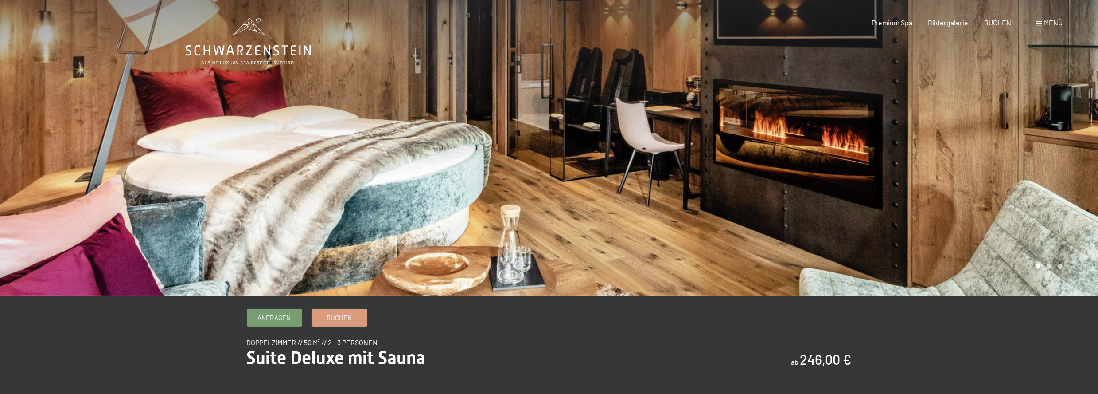
click at [923, 152] on div at bounding box center [823, 147] width 549 height 295
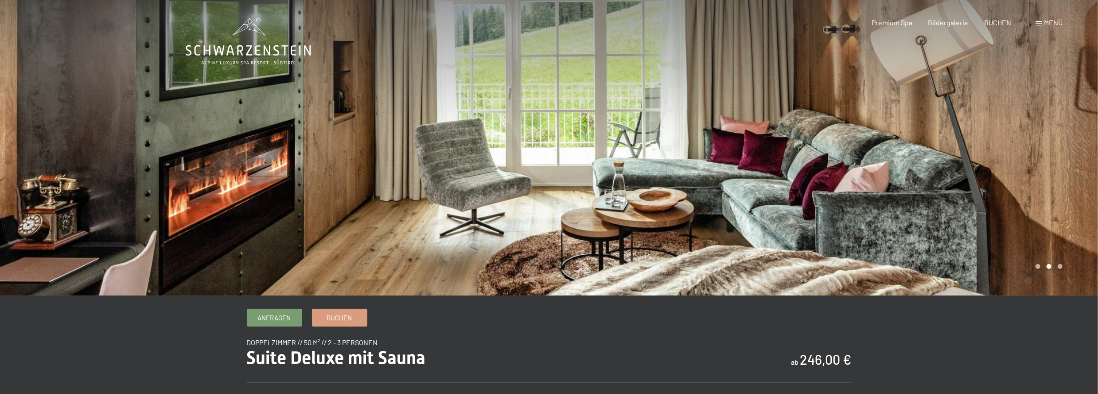
click at [922, 156] on div at bounding box center [823, 147] width 549 height 295
